Goal: Task Accomplishment & Management: Manage account settings

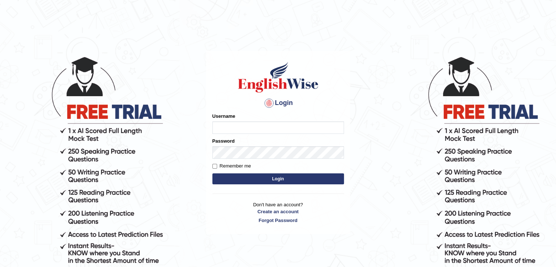
type input "amala1281997"
click at [281, 179] on button "Login" at bounding box center [279, 178] width 132 height 11
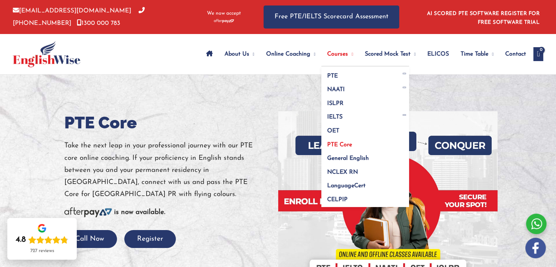
click at [330, 144] on span "PTE Core" at bounding box center [339, 145] width 25 height 6
